Goal: Transaction & Acquisition: Purchase product/service

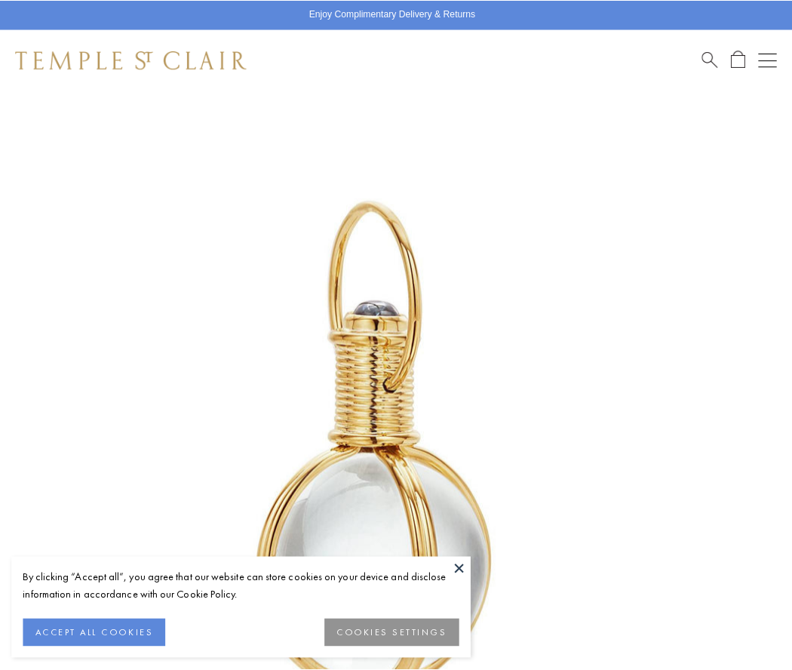
scroll to position [391, 0]
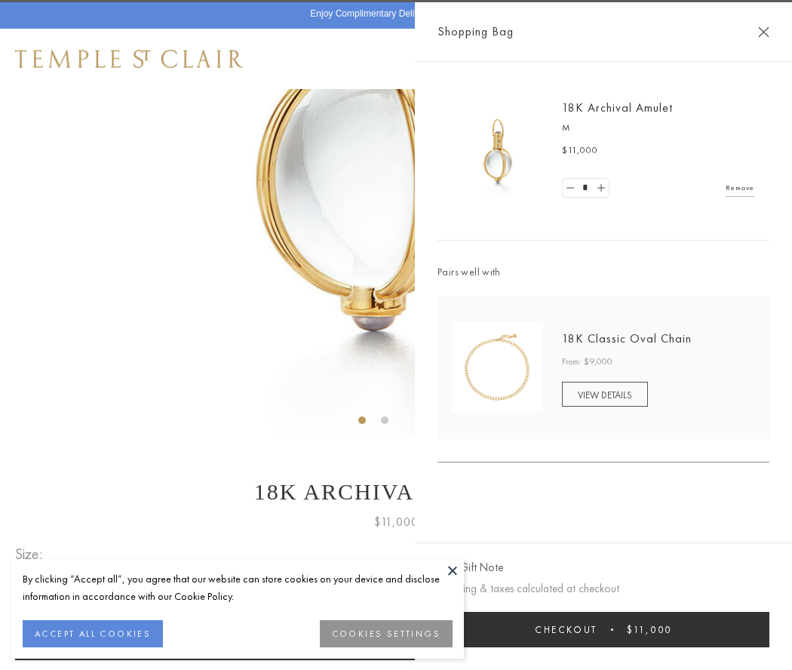
click at [604, 629] on button "Checkout $11,000" at bounding box center [604, 629] width 332 height 35
